Goal: Task Accomplishment & Management: Use online tool/utility

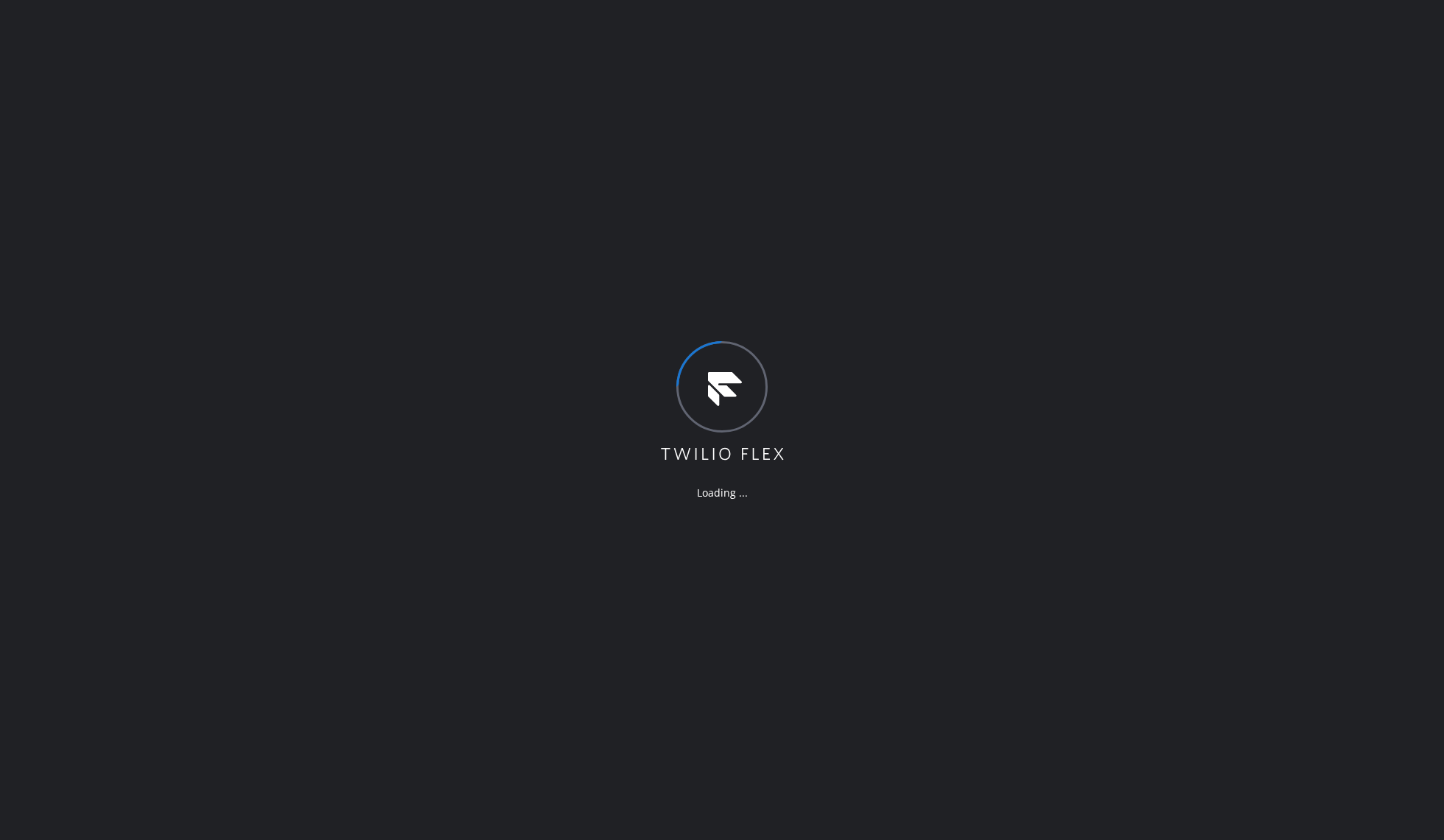
click at [843, 212] on div "Loading ..." at bounding box center [722, 420] width 1444 height 840
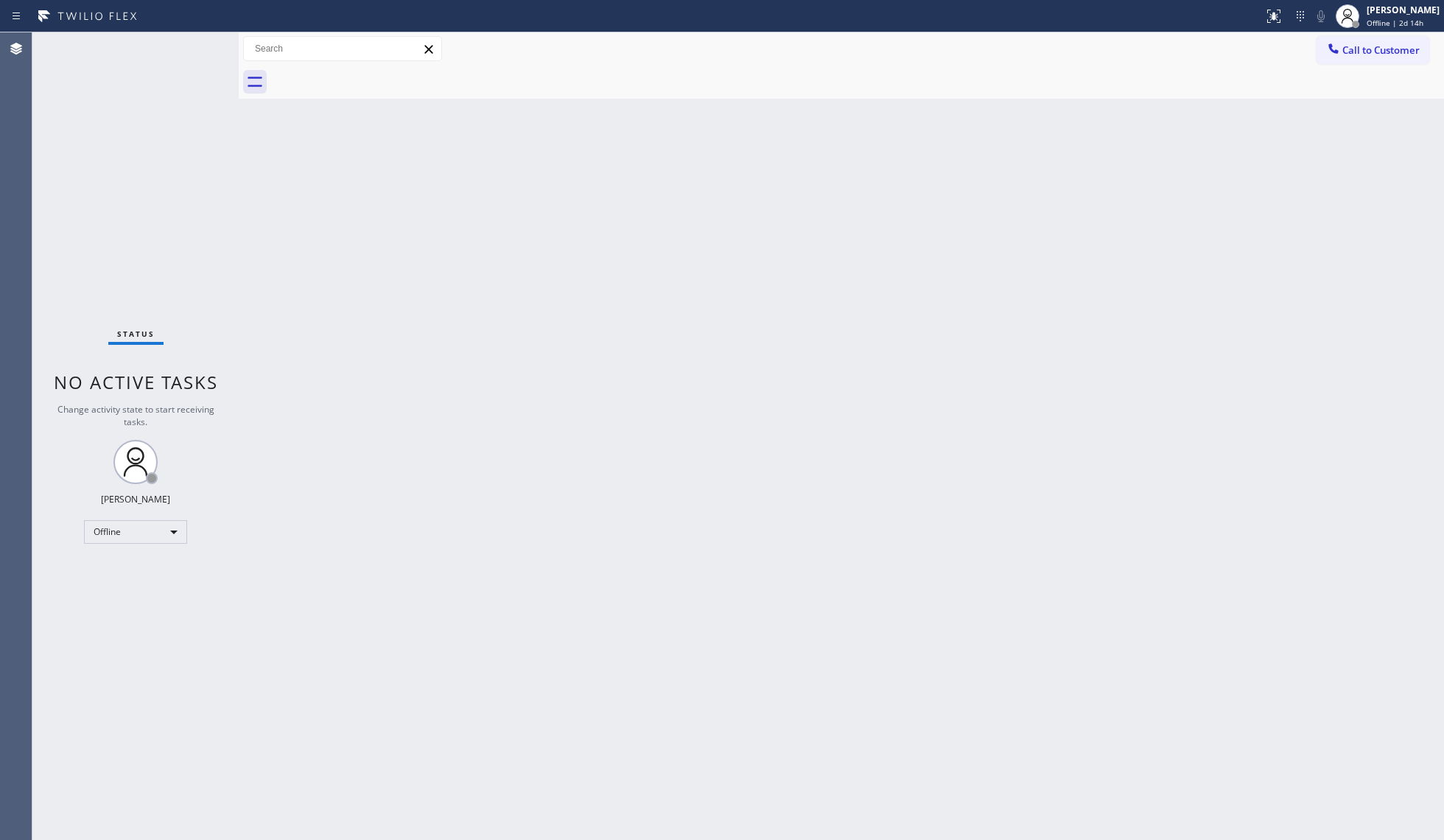
drag, startPoint x: 1347, startPoint y: 22, endPoint x: 1343, endPoint y: 32, distance: 10.8
click at [1345, 24] on div at bounding box center [1347, 16] width 23 height 23
click at [1339, 84] on button "Available" at bounding box center [1370, 78] width 147 height 20
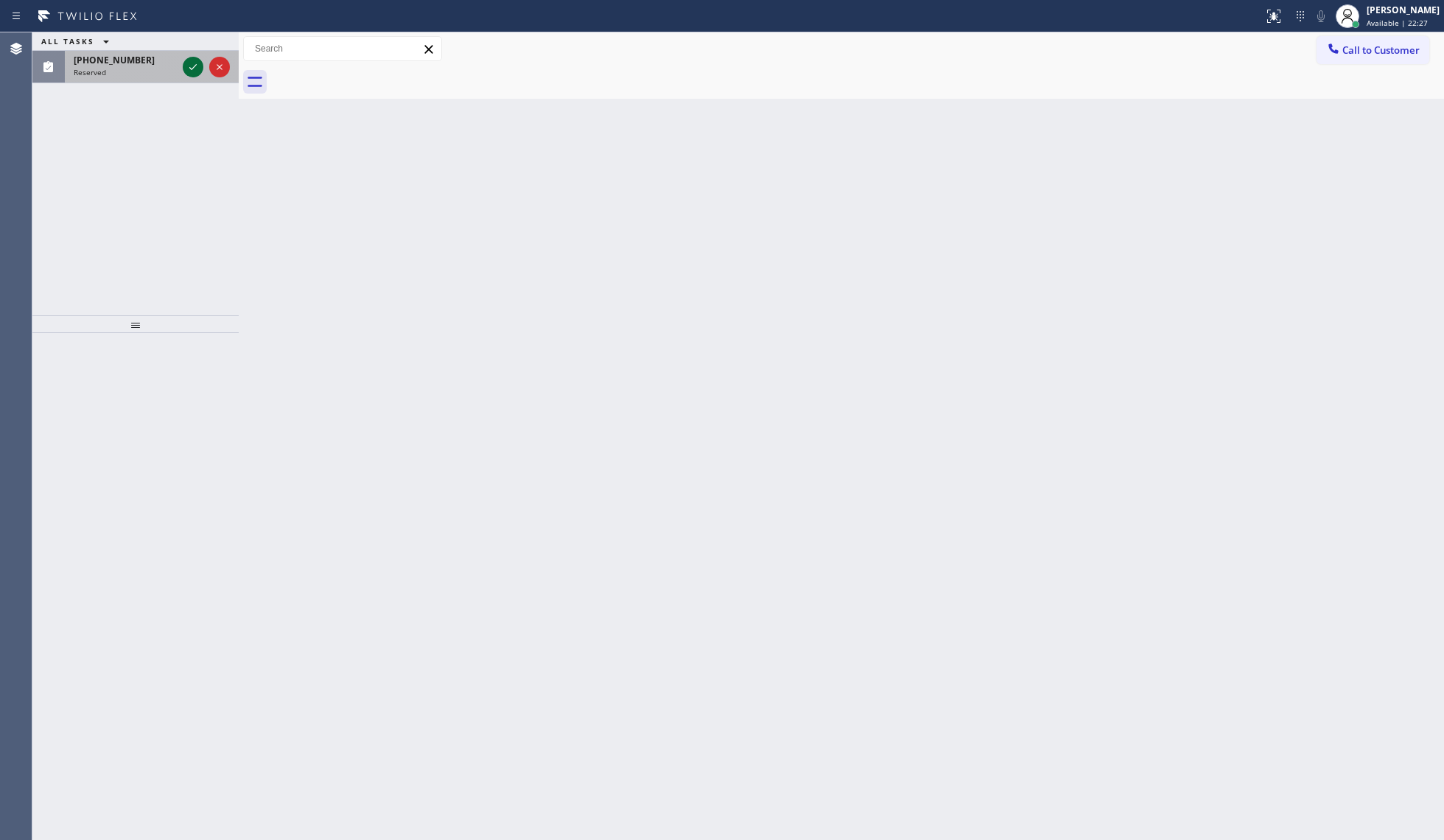
click at [186, 60] on icon at bounding box center [193, 68] width 18 height 18
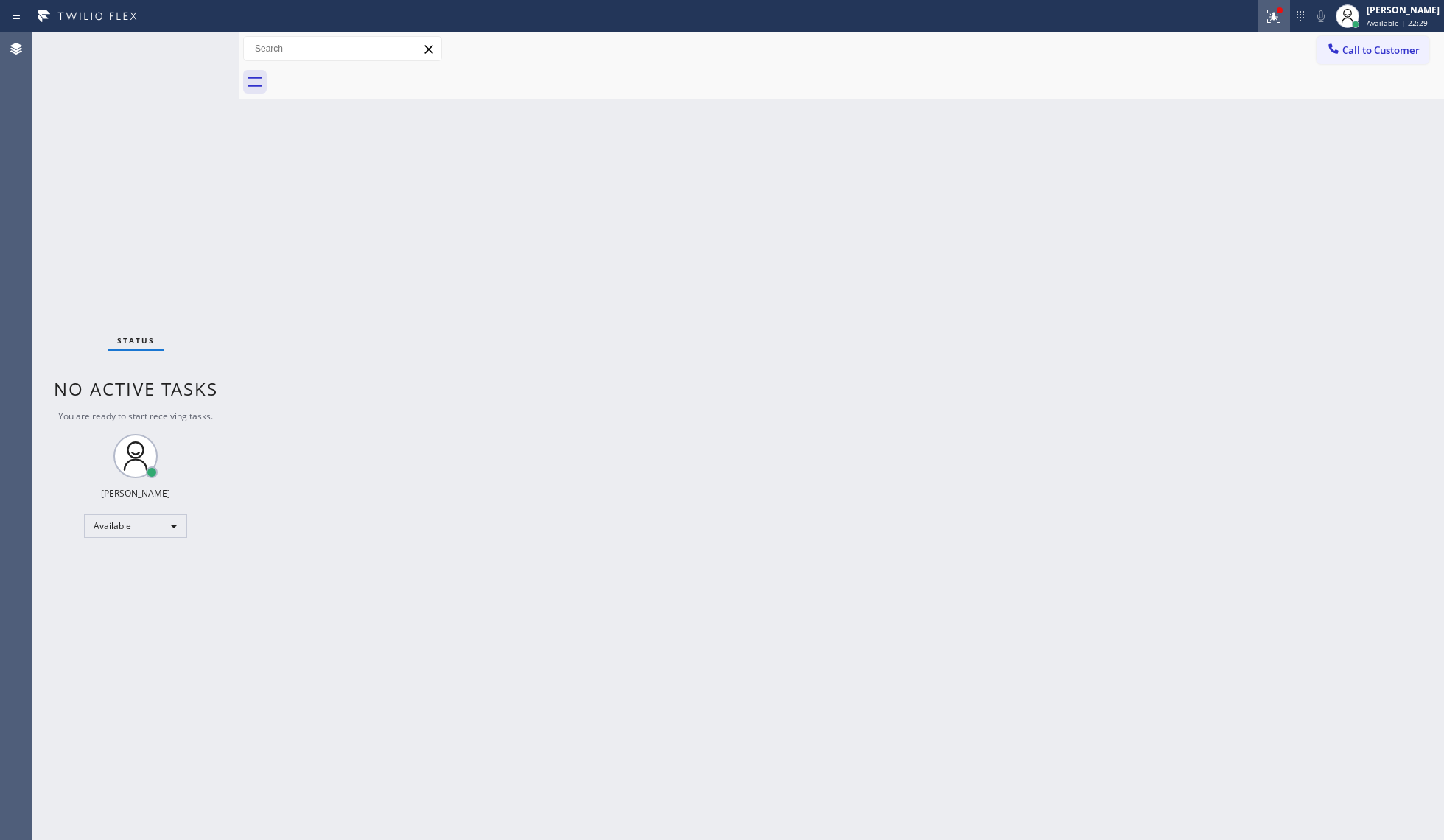
click at [1265, 22] on div at bounding box center [1274, 17] width 32 height 18
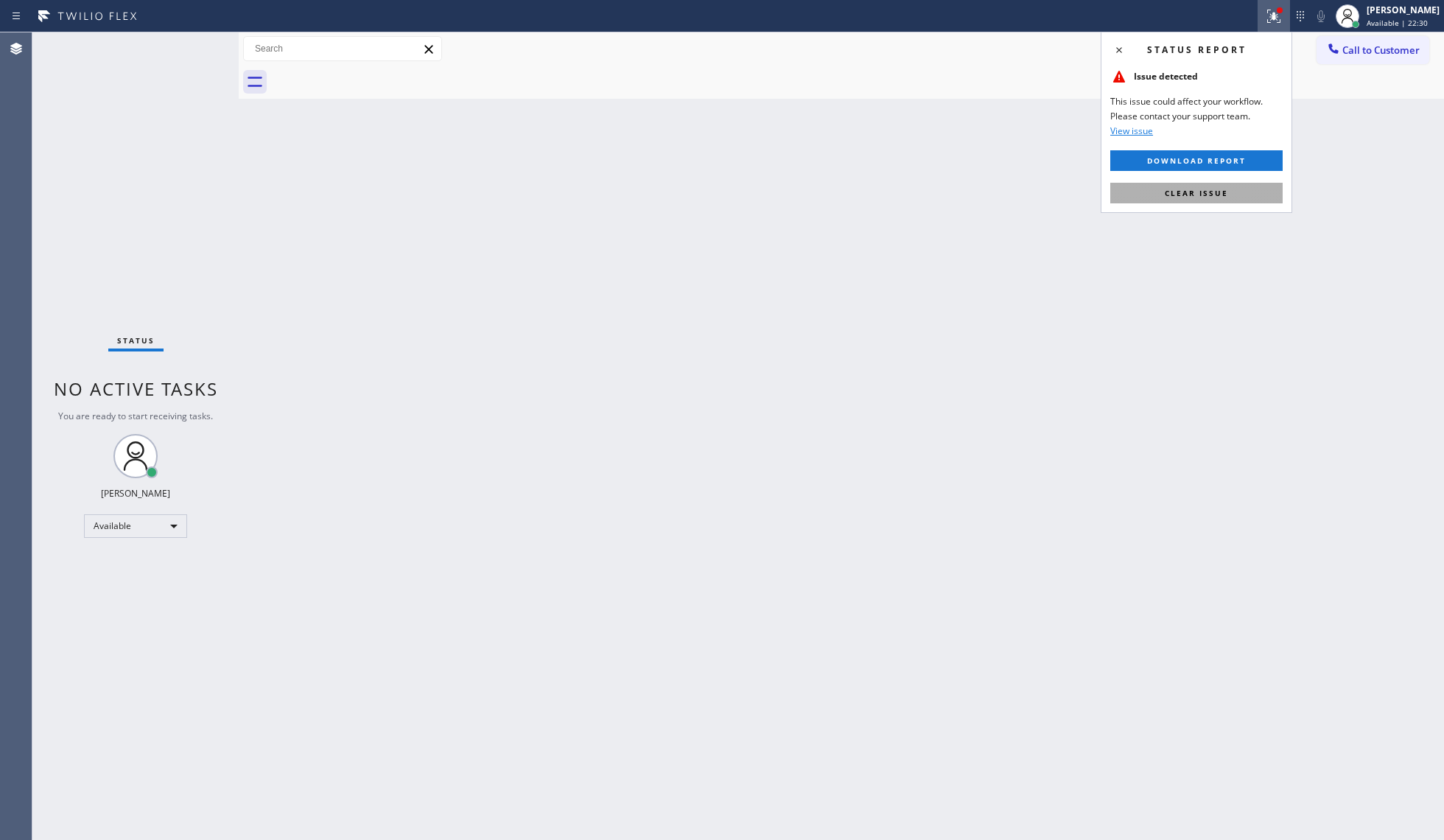
click at [1218, 183] on button "Clear issue" at bounding box center [1197, 192] width 173 height 20
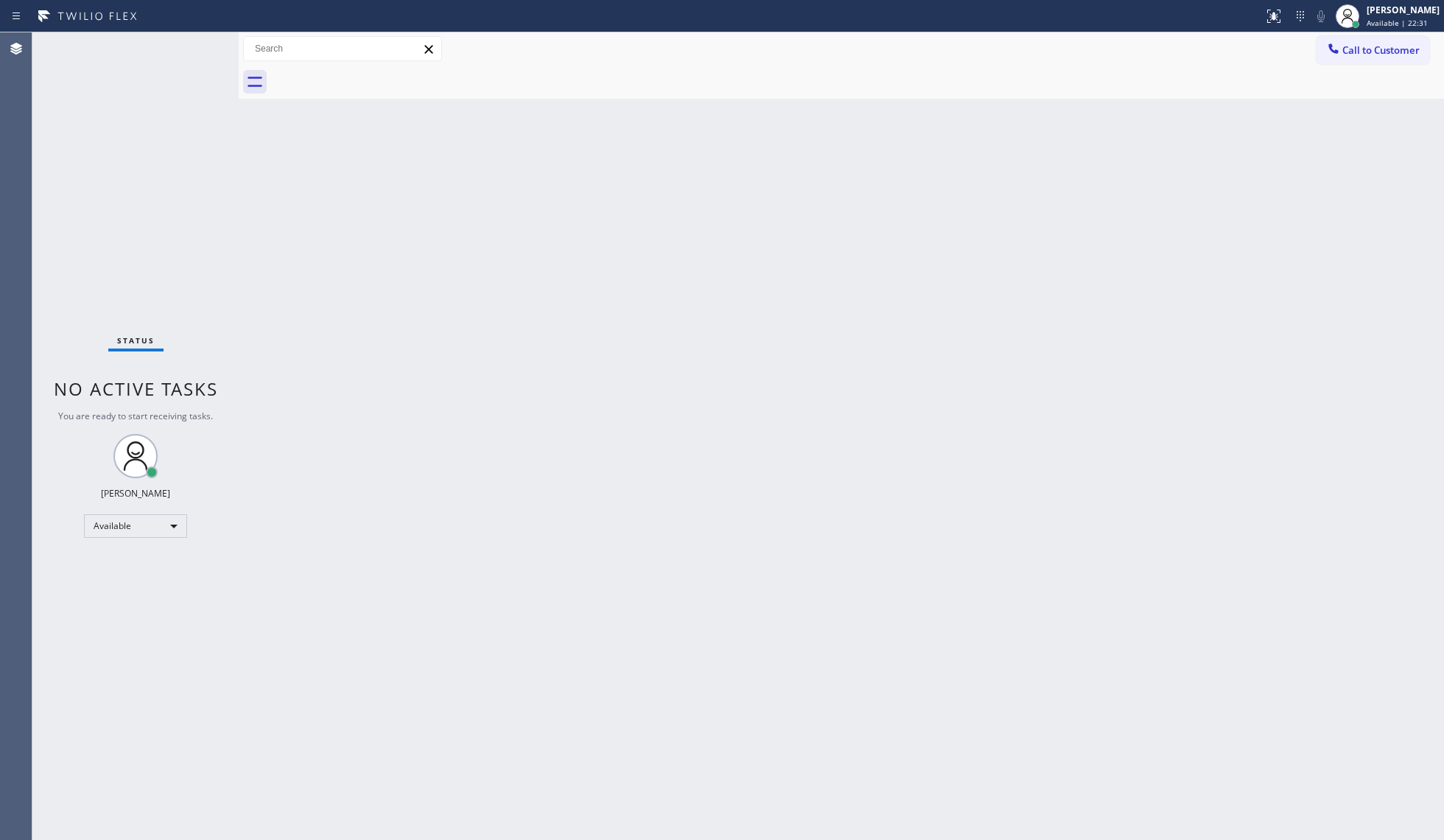
click at [968, 207] on div "Back to Dashboard Change Sender ID Customers Technicians Select a contact Outbo…" at bounding box center [841, 435] width 1205 height 807
click at [1373, 24] on span "Available | 27:11" at bounding box center [1397, 23] width 61 height 11
click at [1350, 98] on button "Unavailable" at bounding box center [1370, 98] width 147 height 20
drag, startPoint x: 1244, startPoint y: 211, endPoint x: 1380, endPoint y: 170, distance: 142.0
click at [1244, 210] on div "Back to Dashboard Change Sender ID Customers Technicians Select a contact Outbo…" at bounding box center [841, 435] width 1205 height 807
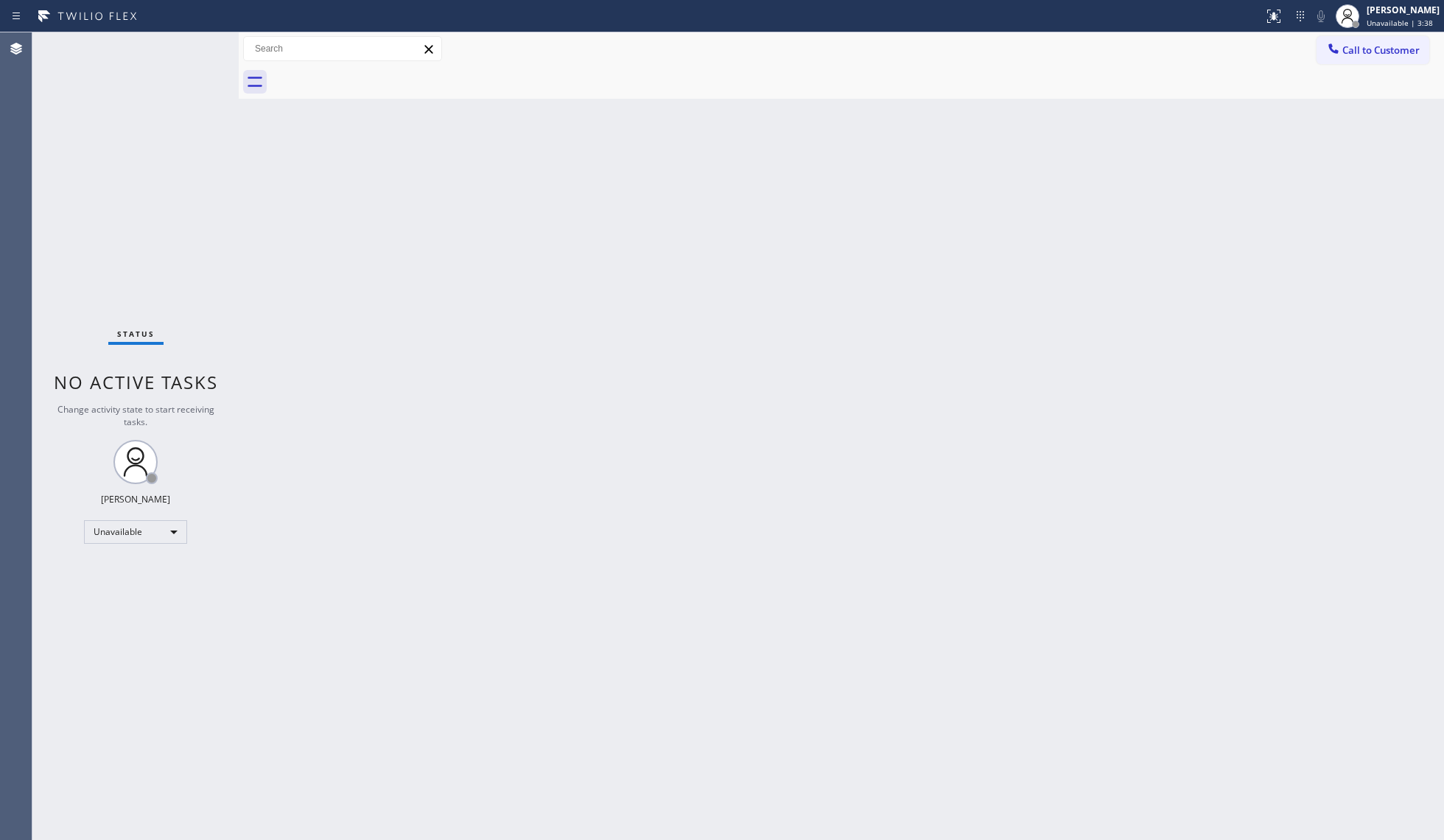
click at [1354, 239] on div "Back to Dashboard Change Sender ID Customers Technicians Select a contact Outbo…" at bounding box center [841, 435] width 1205 height 807
drag, startPoint x: 1386, startPoint y: 15, endPoint x: 1376, endPoint y: 45, distance: 31.6
click at [1382, 31] on div "Status report No issues detected If you experience an issue, please download th…" at bounding box center [722, 16] width 1444 height 32
click at [1368, 33] on div "Call to Customer Outbound call Location Search location Your caller id phone nu…" at bounding box center [841, 49] width 1205 height 33
click at [1376, 26] on span "Unavailable | 12:51" at bounding box center [1402, 23] width 71 height 11
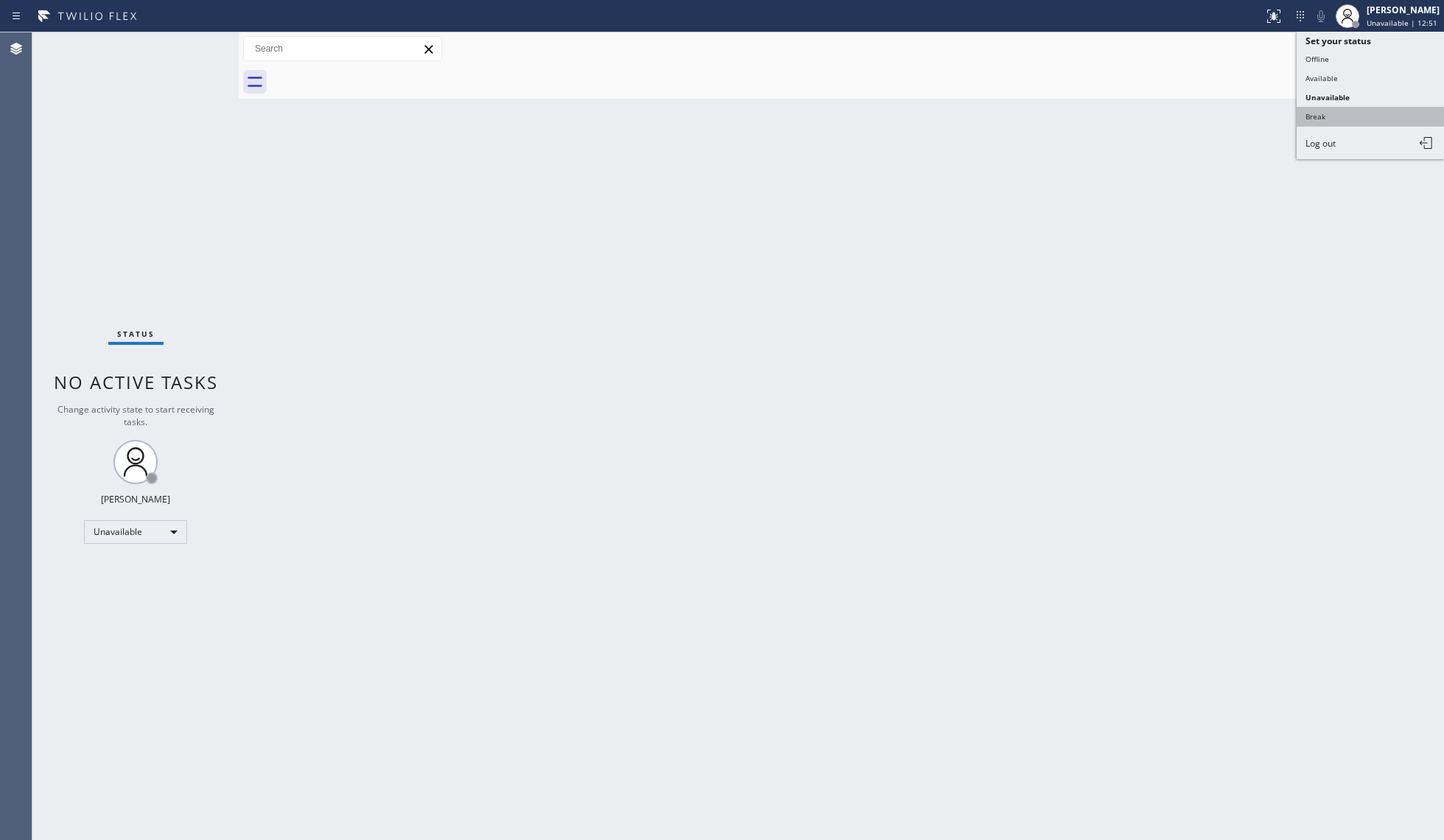
click at [1325, 110] on button "Break" at bounding box center [1370, 116] width 147 height 20
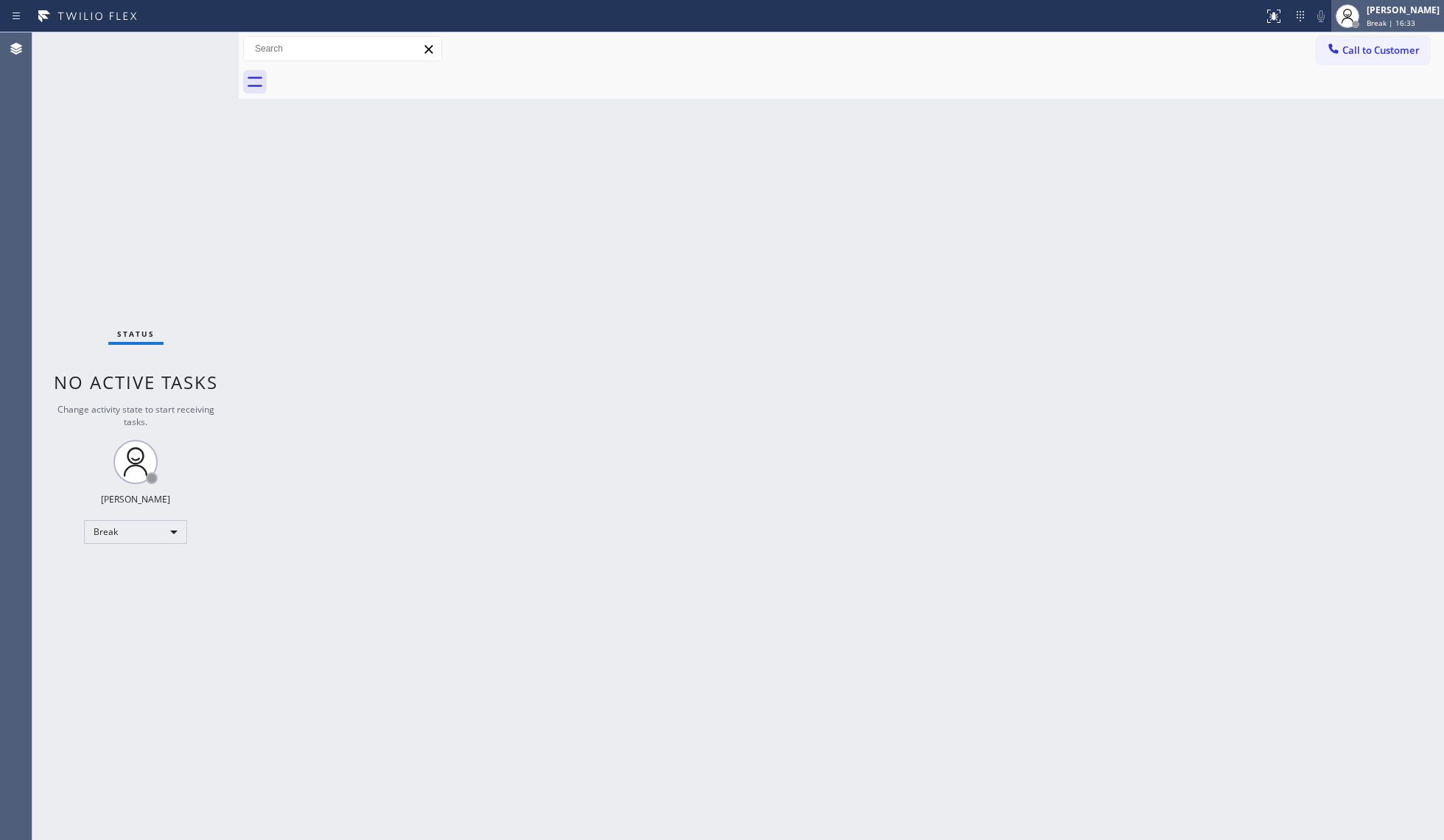
click at [1418, 14] on div "[PERSON_NAME]" at bounding box center [1403, 10] width 73 height 13
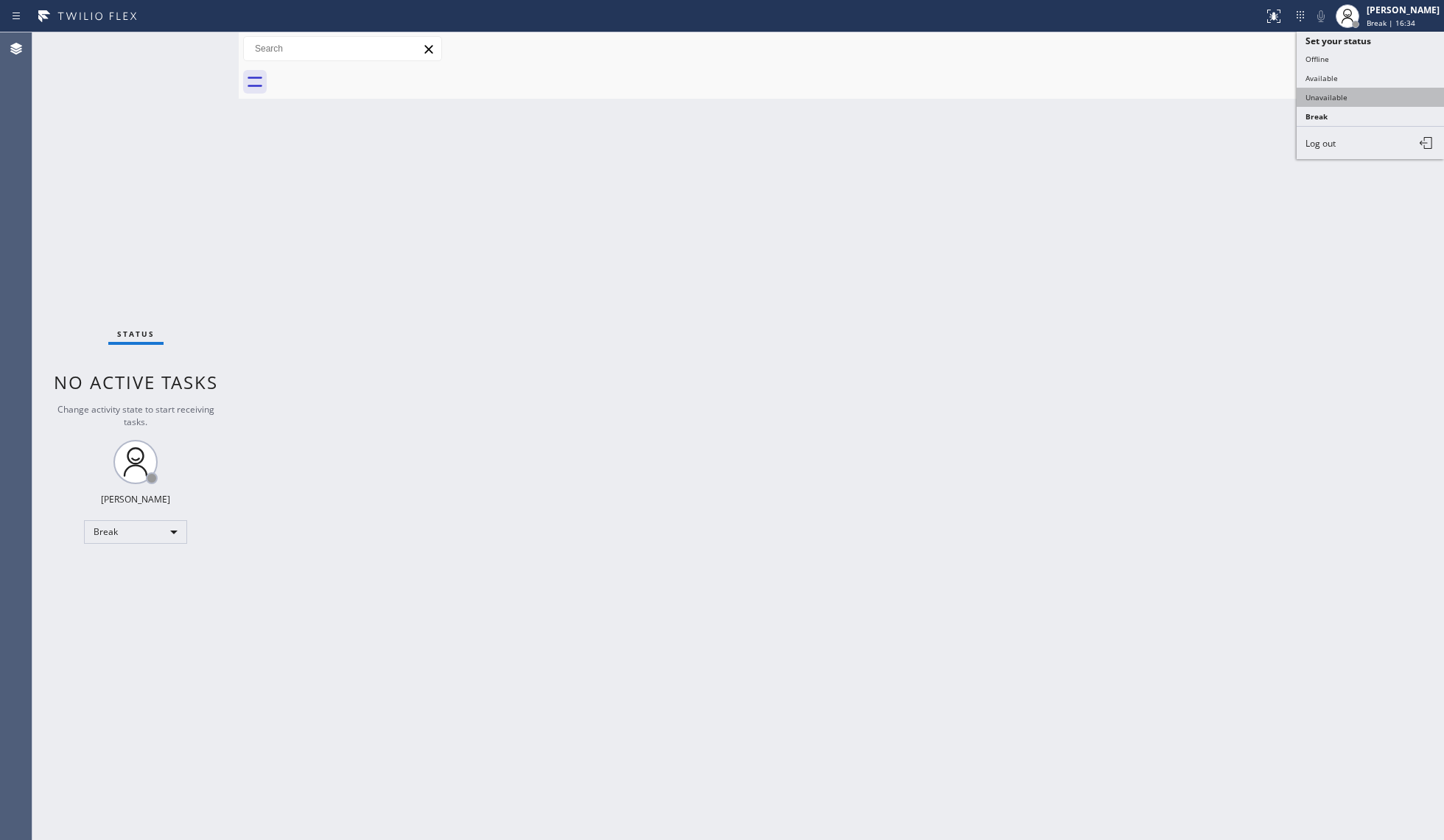
click at [1356, 98] on button "Unavailable" at bounding box center [1370, 98] width 147 height 20
